Goal: Task Accomplishment & Management: Use online tool/utility

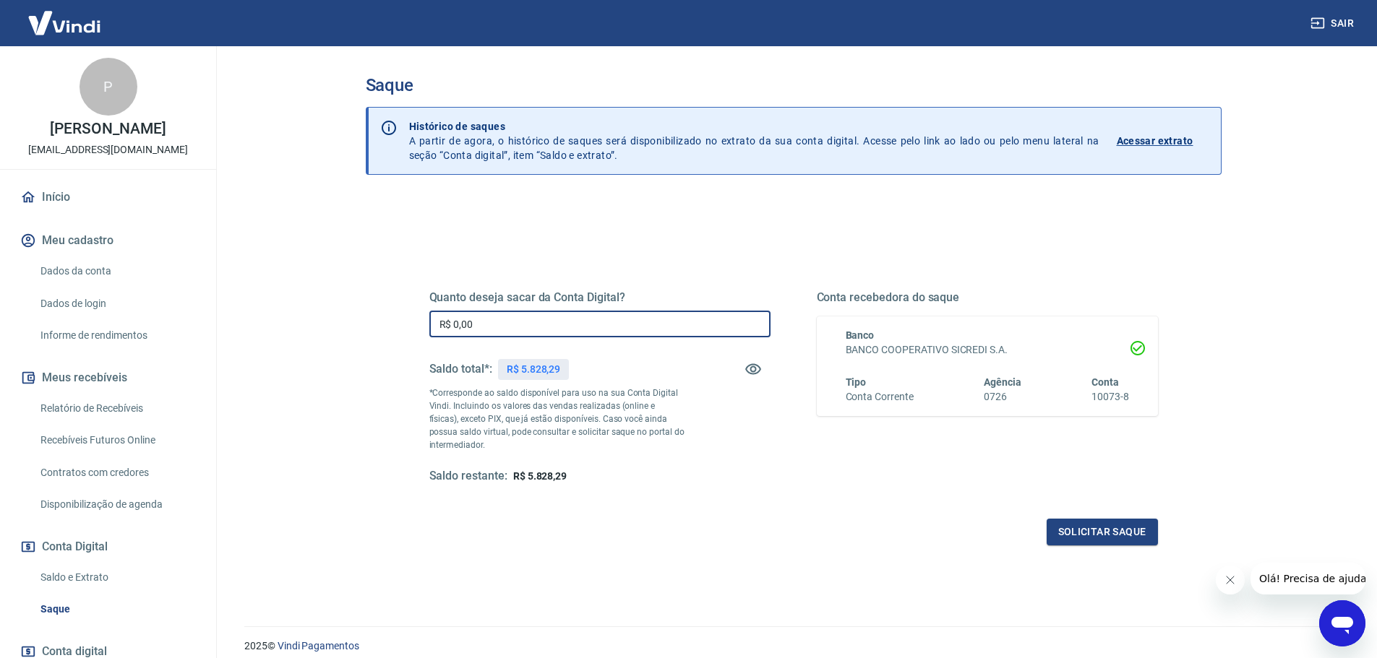
click at [489, 317] on input "R$ 0,00" at bounding box center [599, 324] width 341 height 27
type input "R$ 2.085,29"
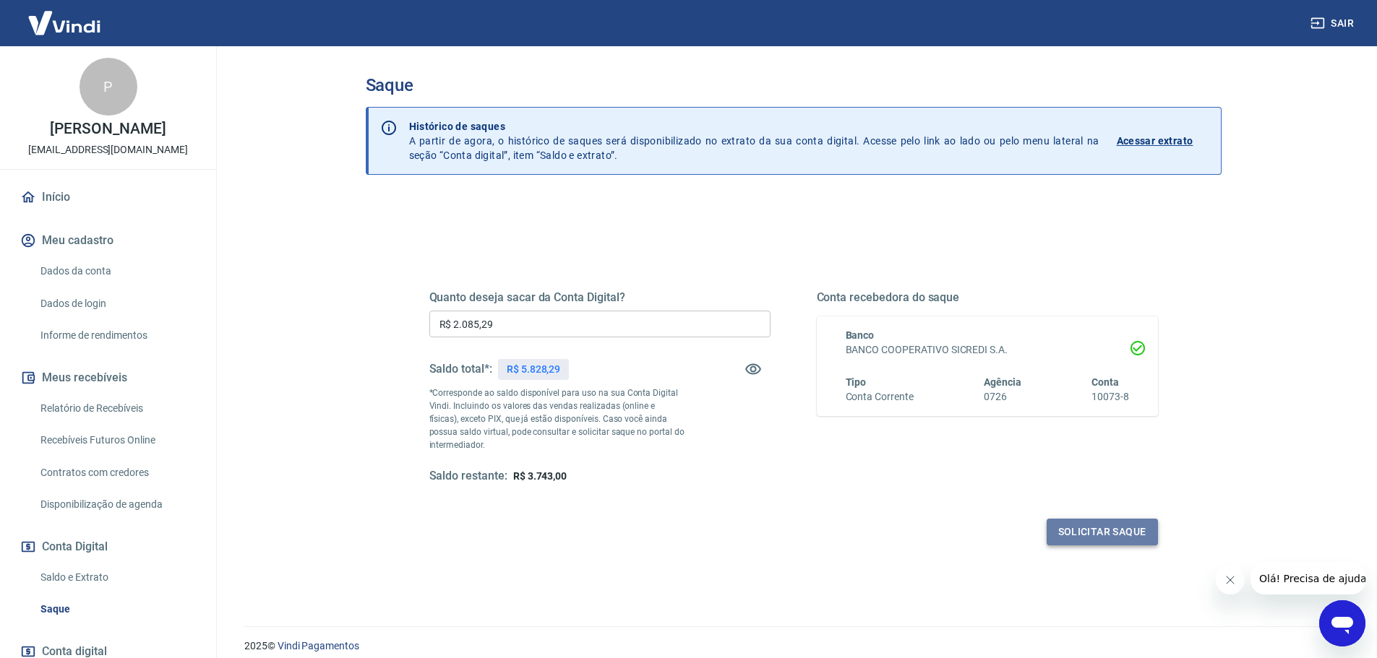
click at [1138, 533] on button "Solicitar saque" at bounding box center [1102, 532] width 111 height 27
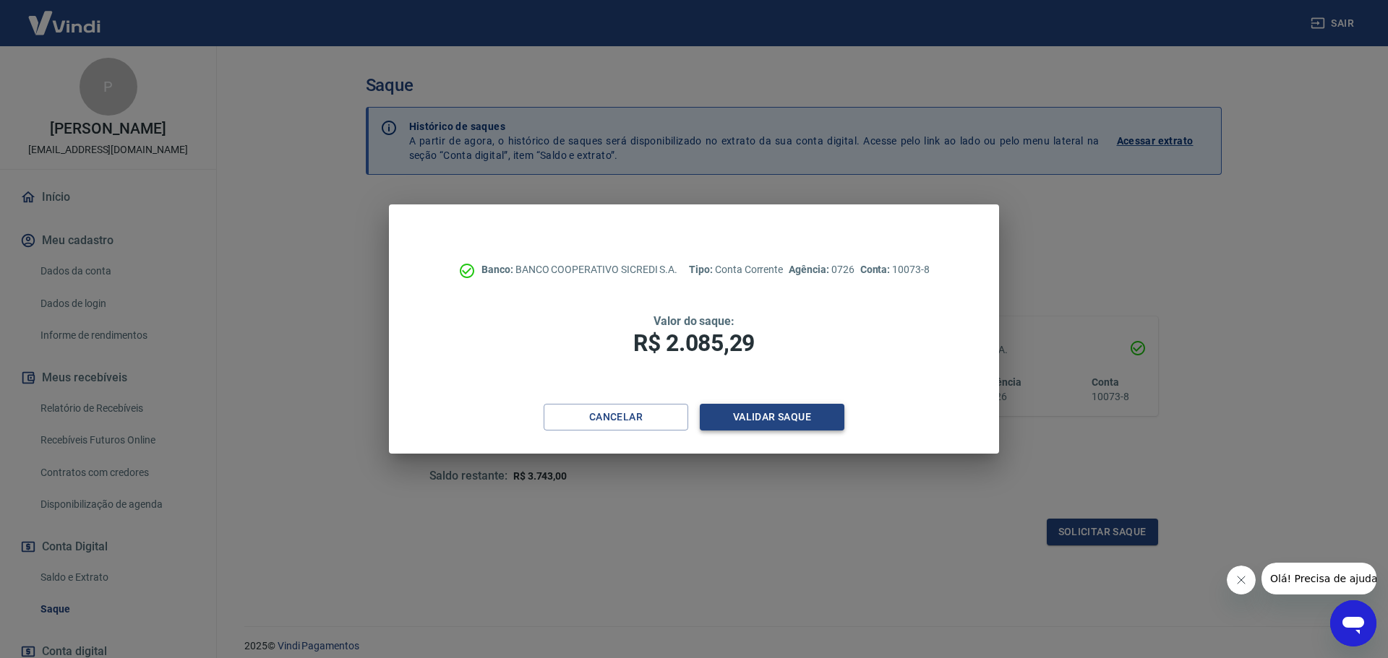
click at [807, 419] on button "Validar saque" at bounding box center [772, 417] width 145 height 27
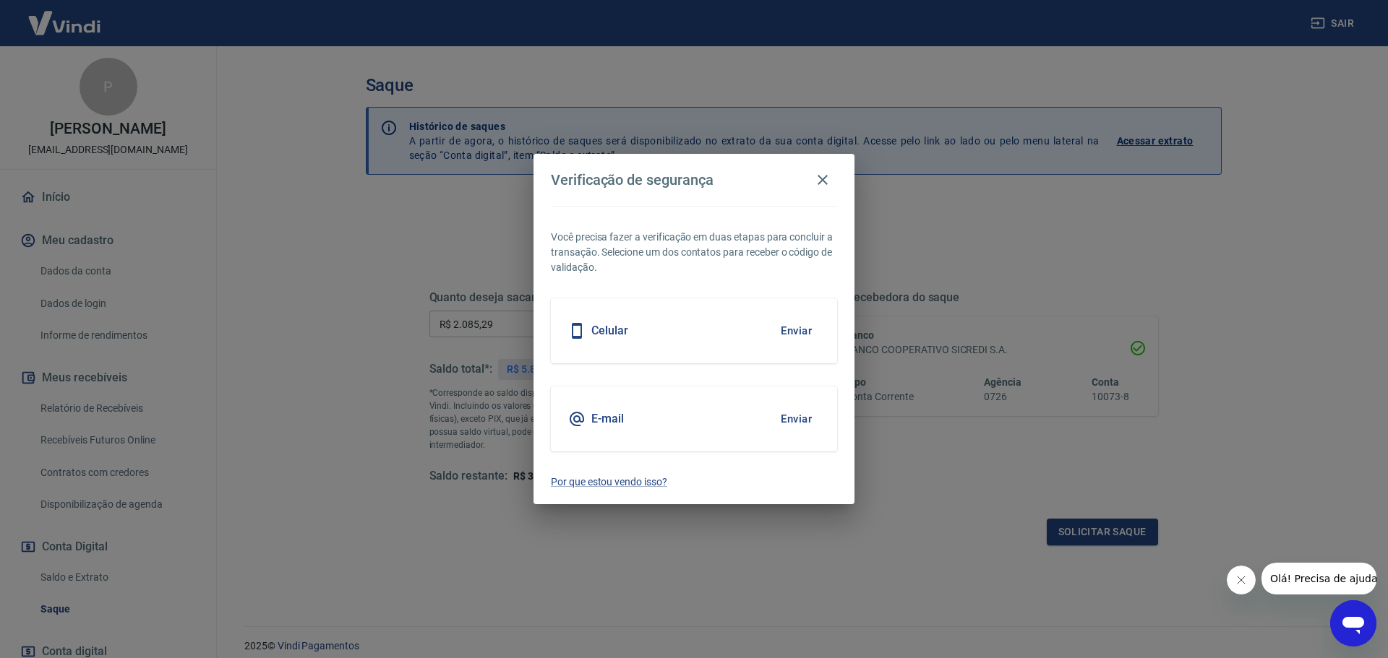
click at [792, 330] on button "Enviar" at bounding box center [796, 331] width 47 height 30
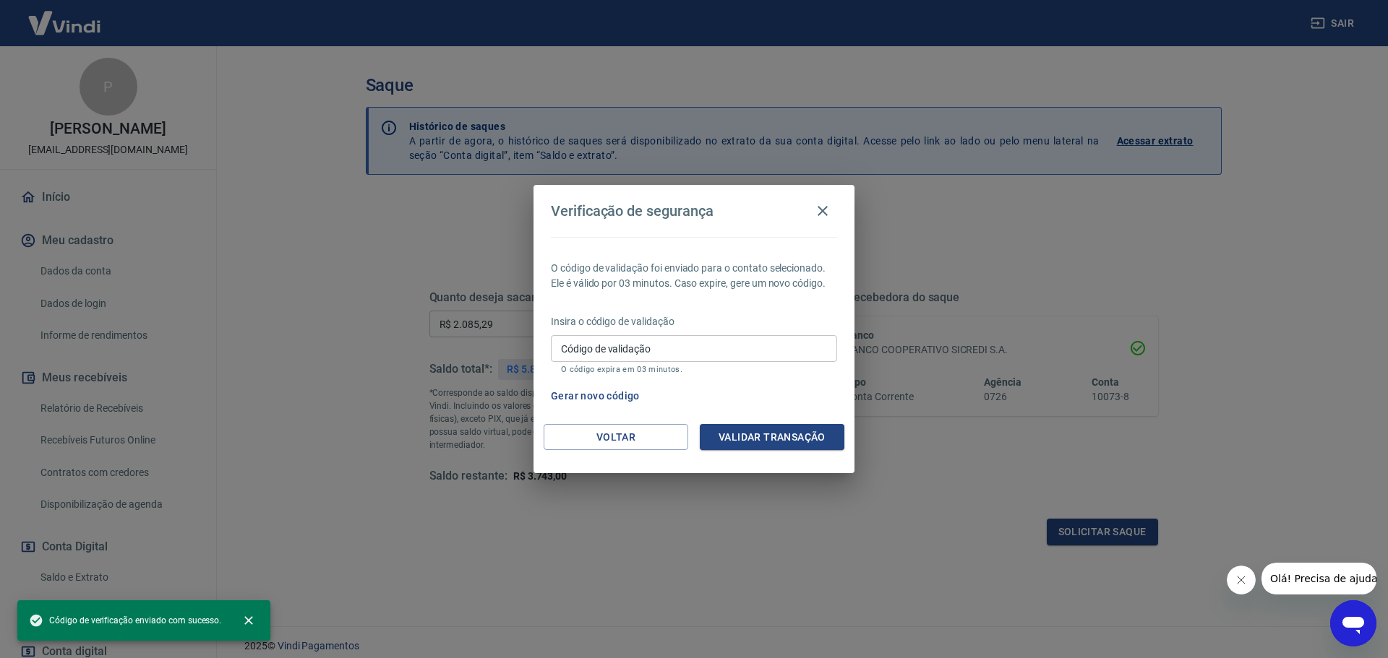
click at [718, 353] on input "Código de validação" at bounding box center [694, 348] width 286 height 27
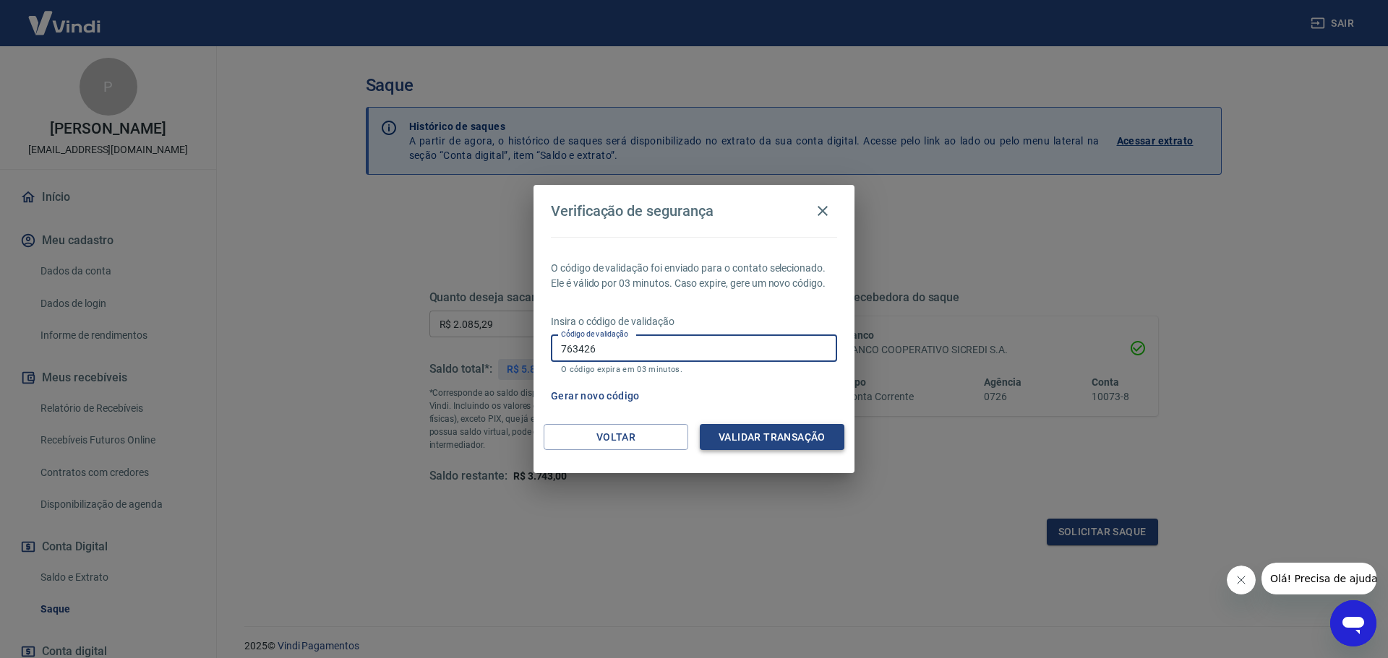
type input "763426"
click at [798, 434] on button "Validar transação" at bounding box center [772, 437] width 145 height 27
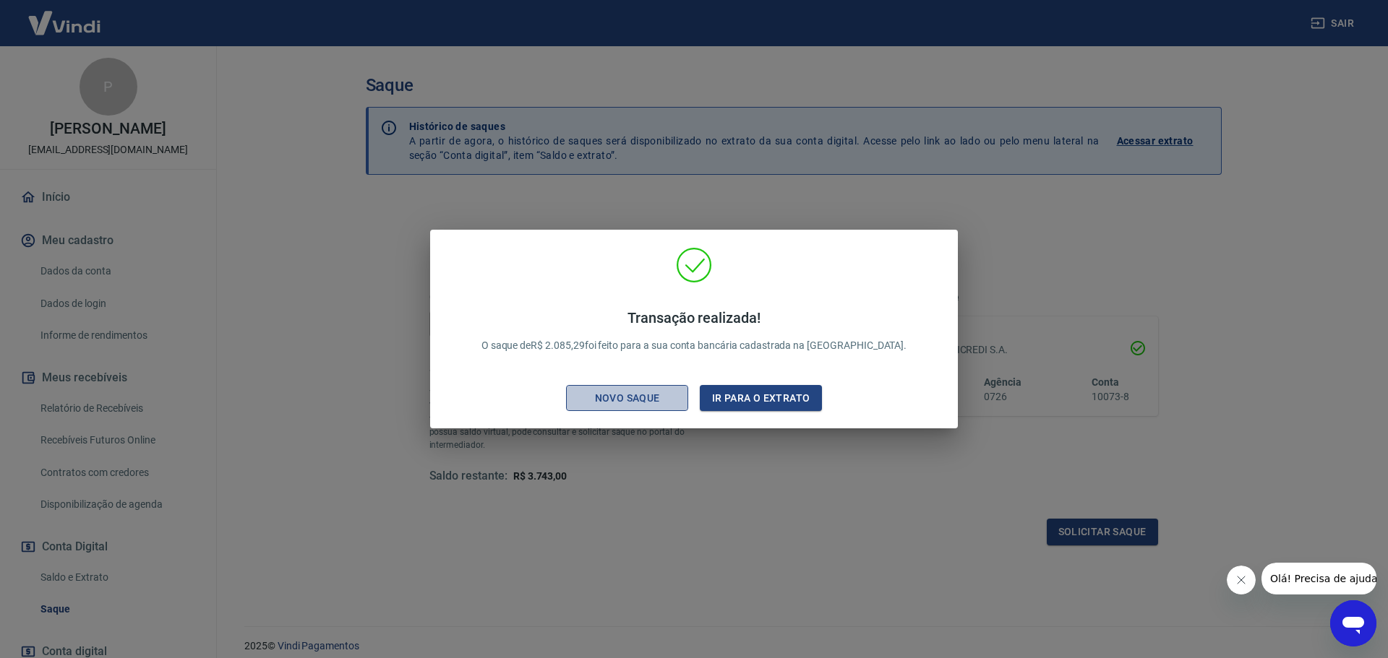
click at [662, 401] on div "Novo saque" at bounding box center [628, 399] width 100 height 18
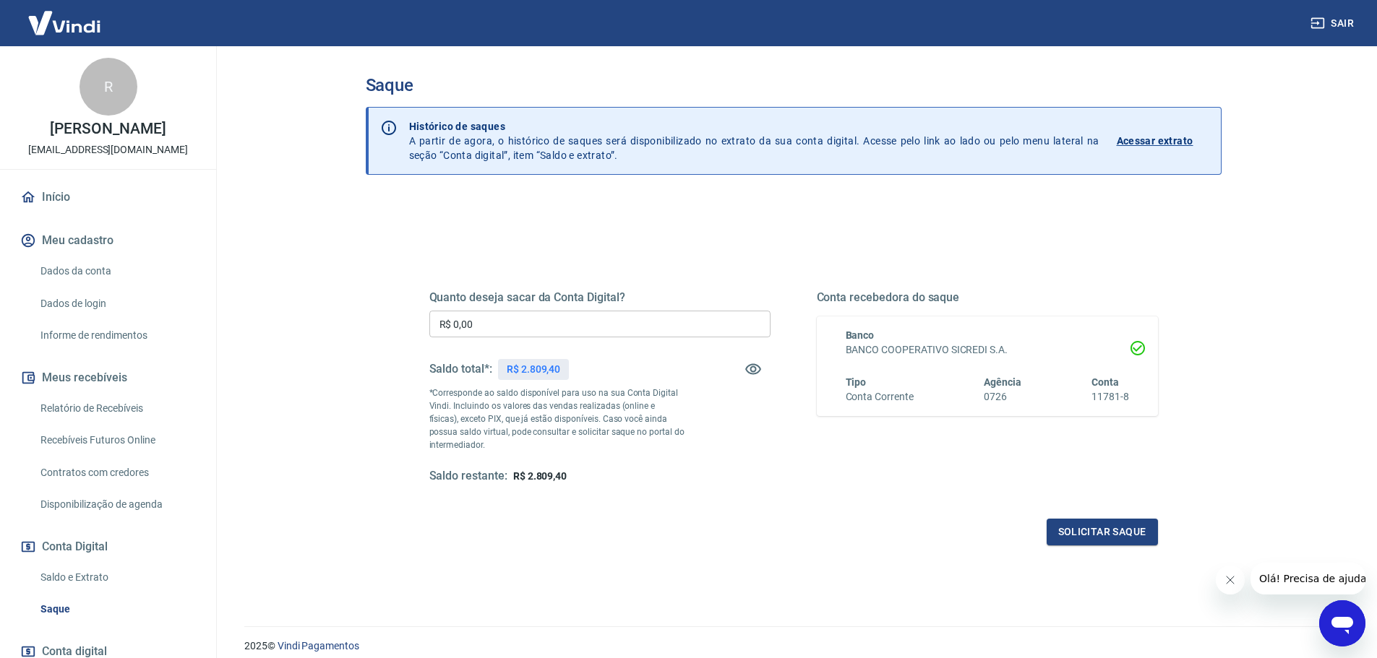
click at [549, 319] on input "R$ 0,00" at bounding box center [599, 324] width 341 height 27
type input "R$ 1.715,00"
click at [1079, 525] on button "Solicitar saque" at bounding box center [1102, 532] width 111 height 27
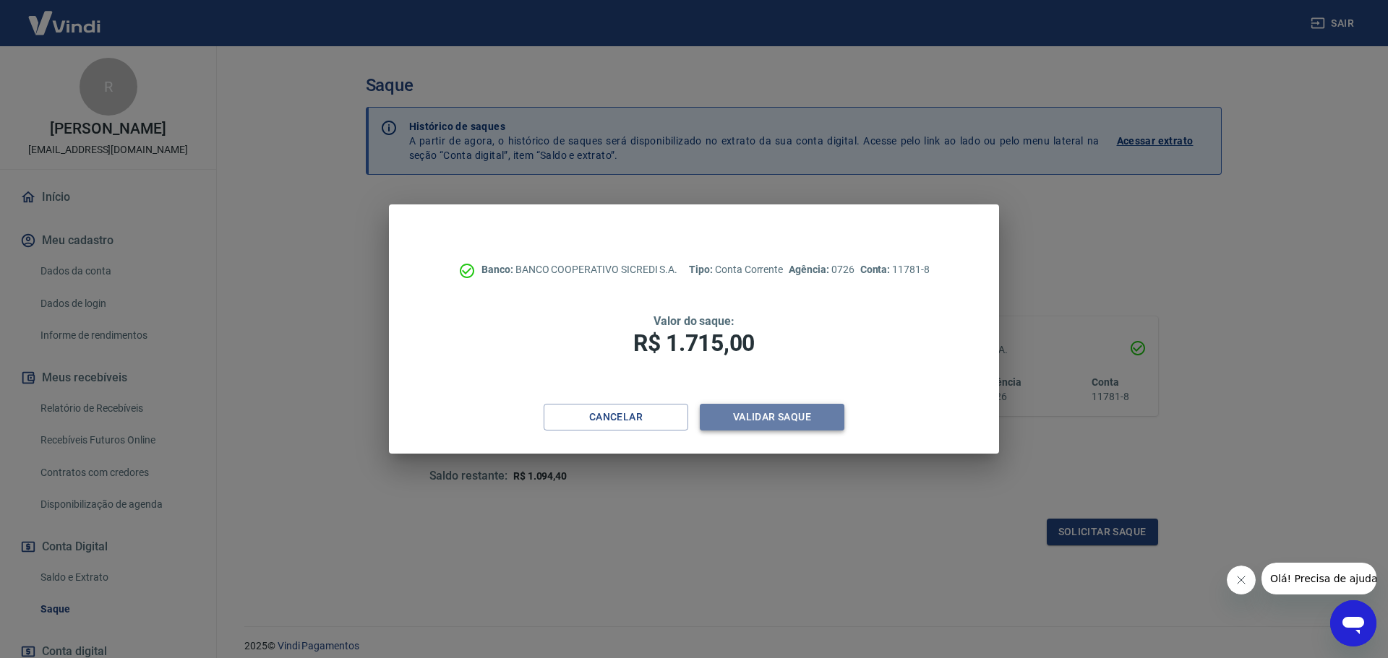
click at [768, 421] on button "Validar saque" at bounding box center [772, 417] width 145 height 27
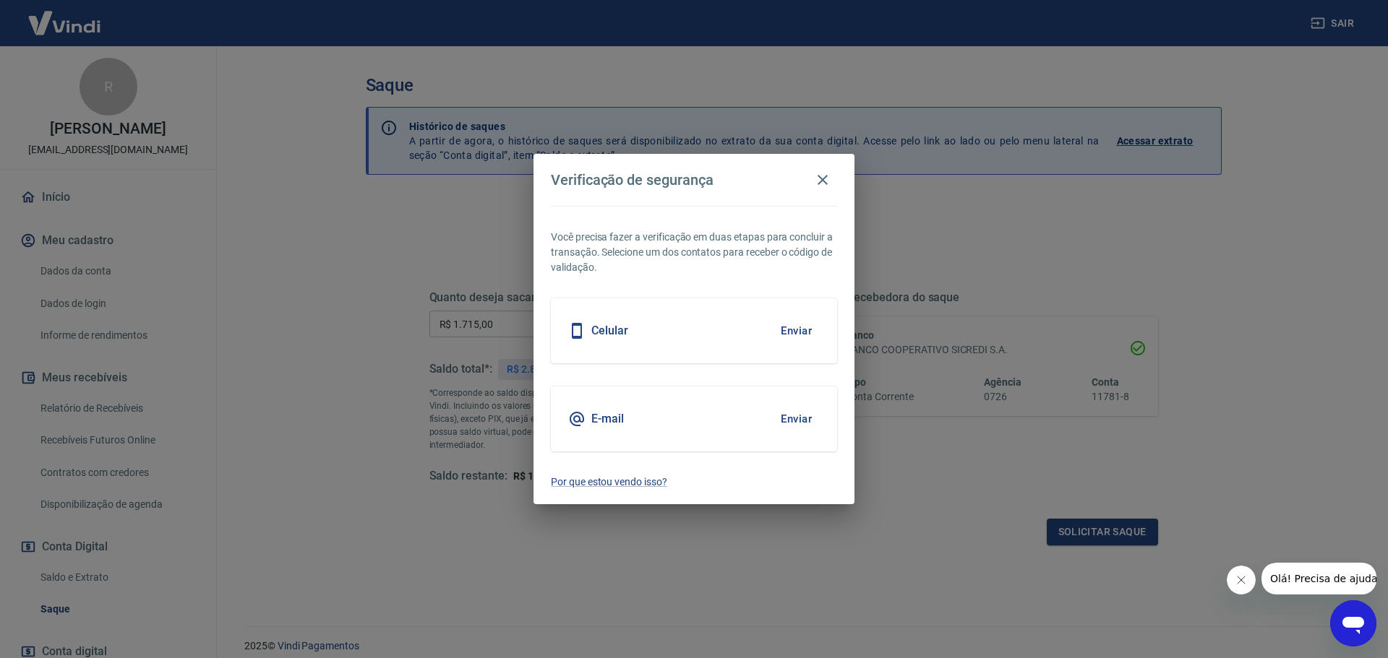
click at [805, 328] on button "Enviar" at bounding box center [796, 331] width 47 height 30
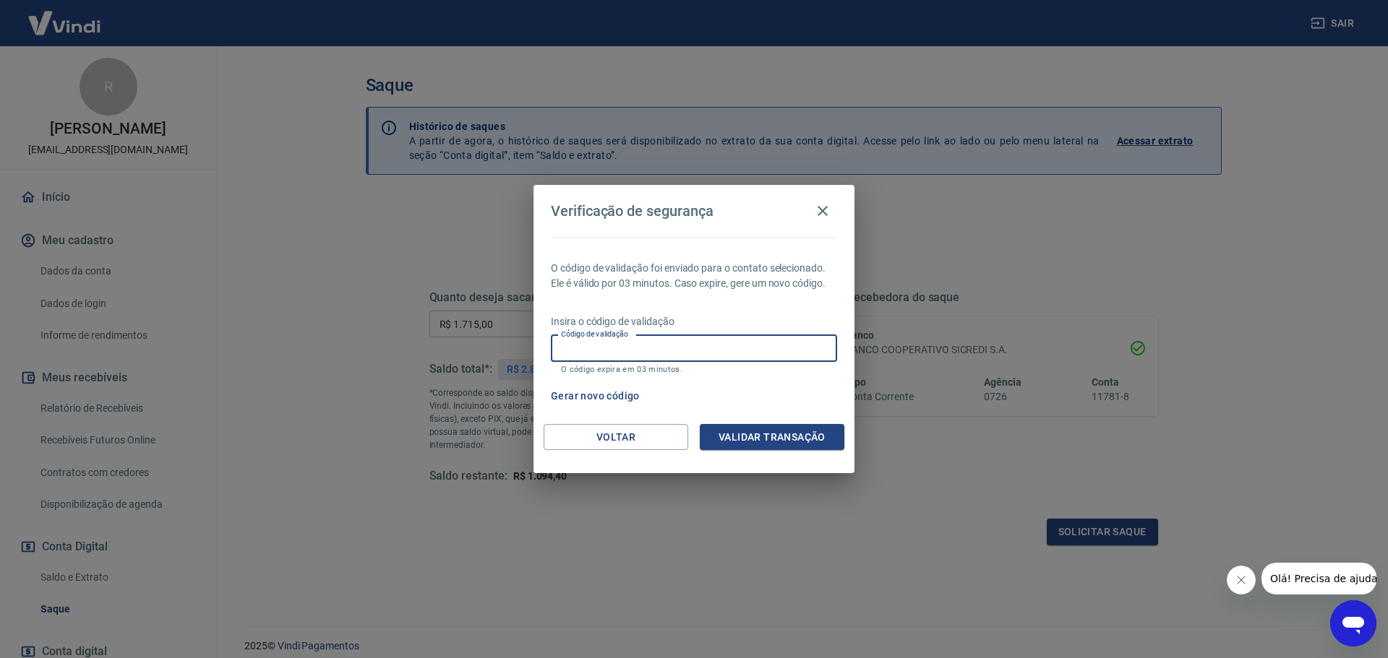
click at [692, 351] on input "Código de validação" at bounding box center [694, 348] width 286 height 27
type input "853765"
click at [778, 437] on button "Validar transação" at bounding box center [772, 437] width 145 height 27
